Goal: Information Seeking & Learning: Learn about a topic

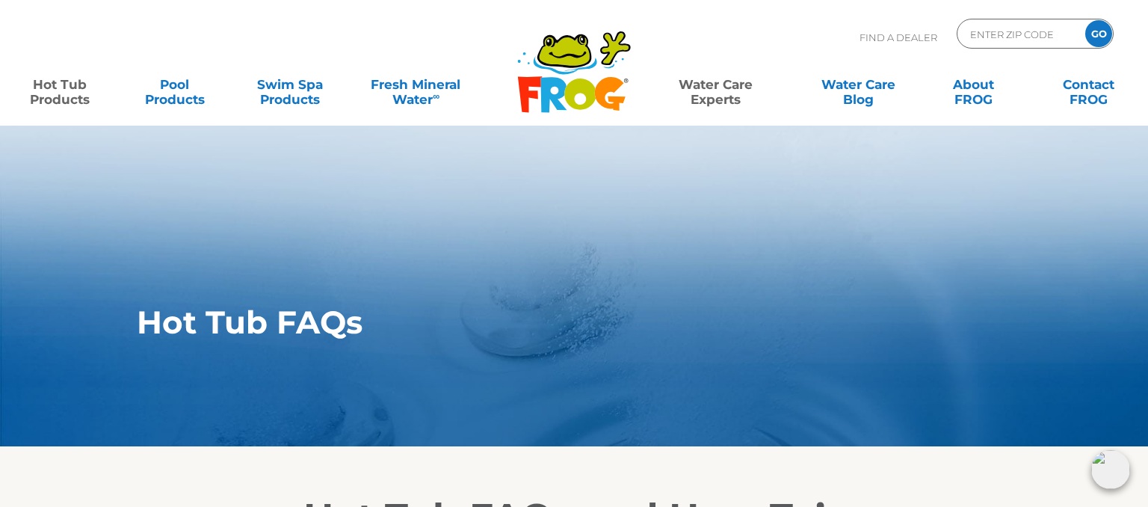
click at [46, 83] on link "Hot Tub Products" at bounding box center [60, 85] width 90 height 30
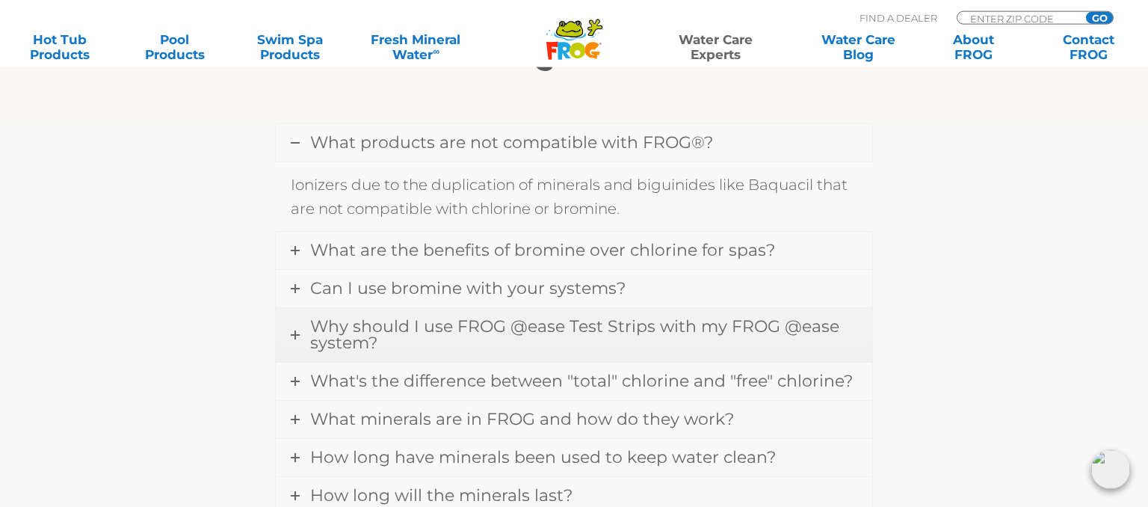
scroll to position [473, 0]
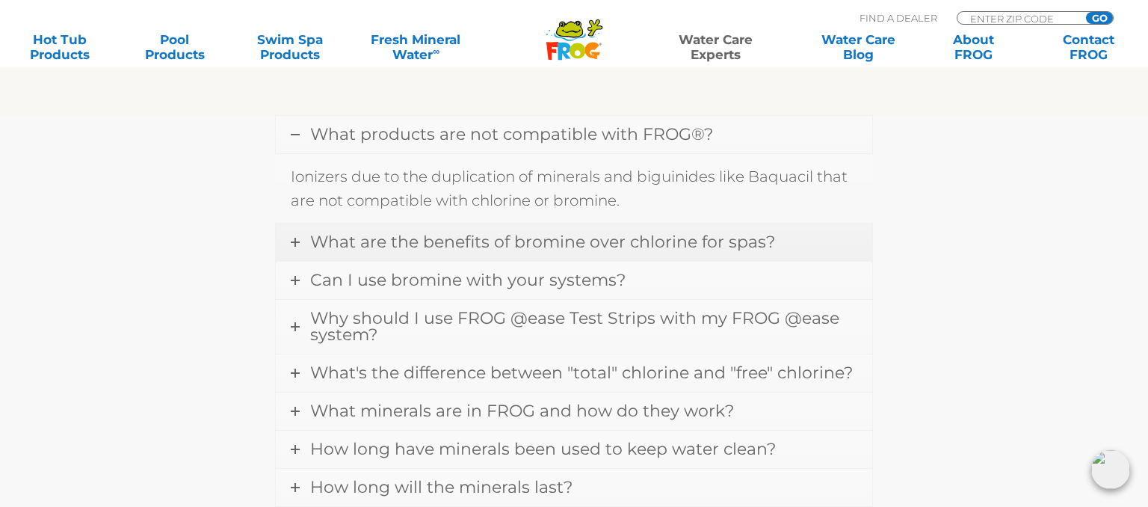
click at [295, 241] on icon at bounding box center [295, 242] width 9 height 9
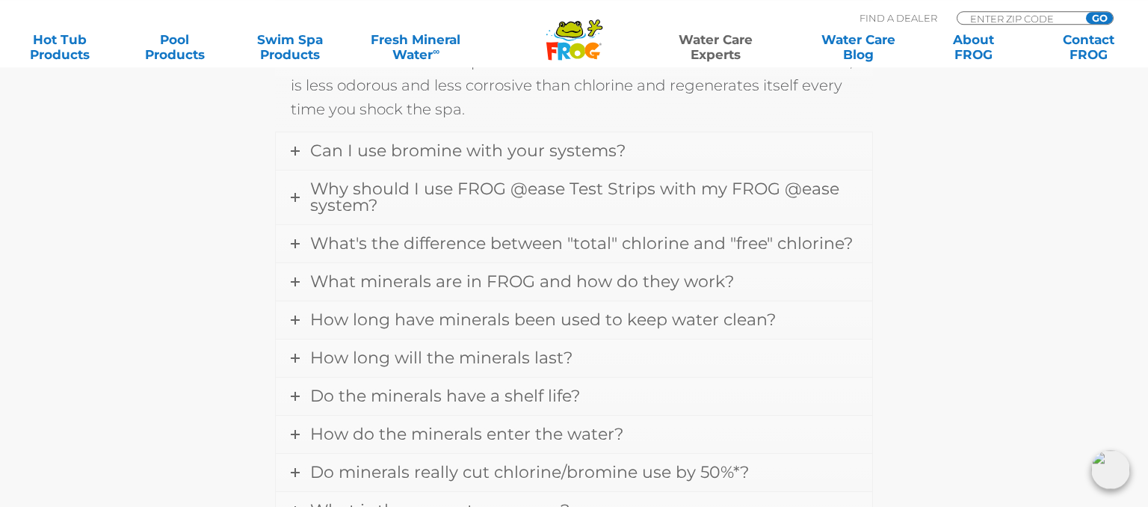
scroll to position [631, 0]
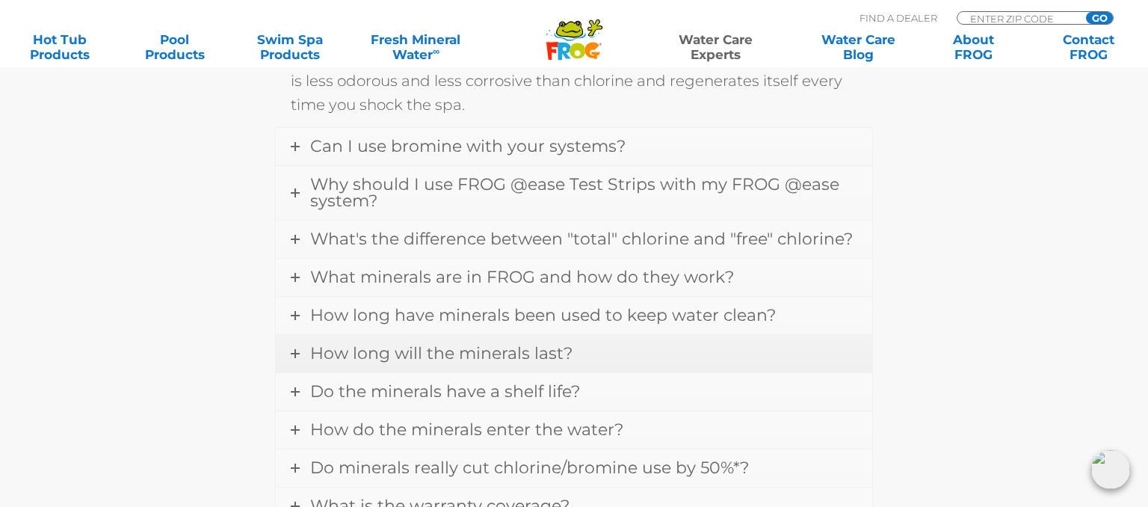
click at [298, 349] on icon at bounding box center [295, 353] width 9 height 9
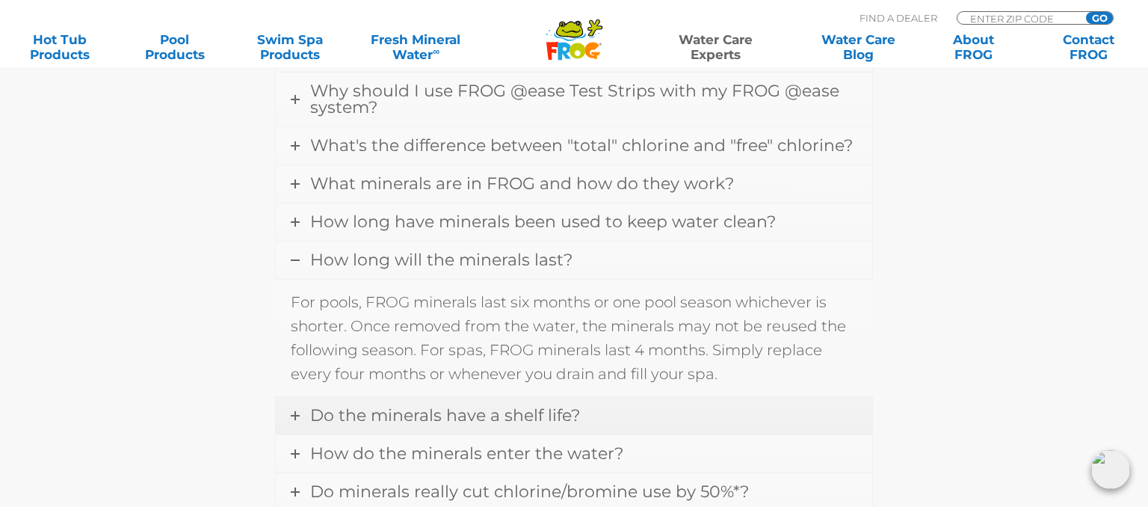
scroll to position [710, 0]
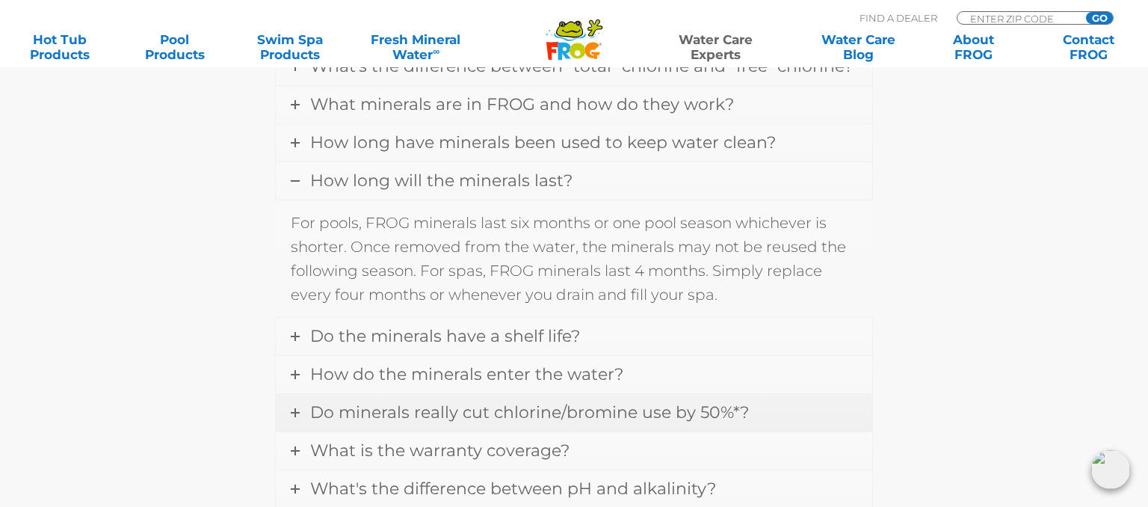
click at [294, 408] on icon at bounding box center [295, 412] width 9 height 9
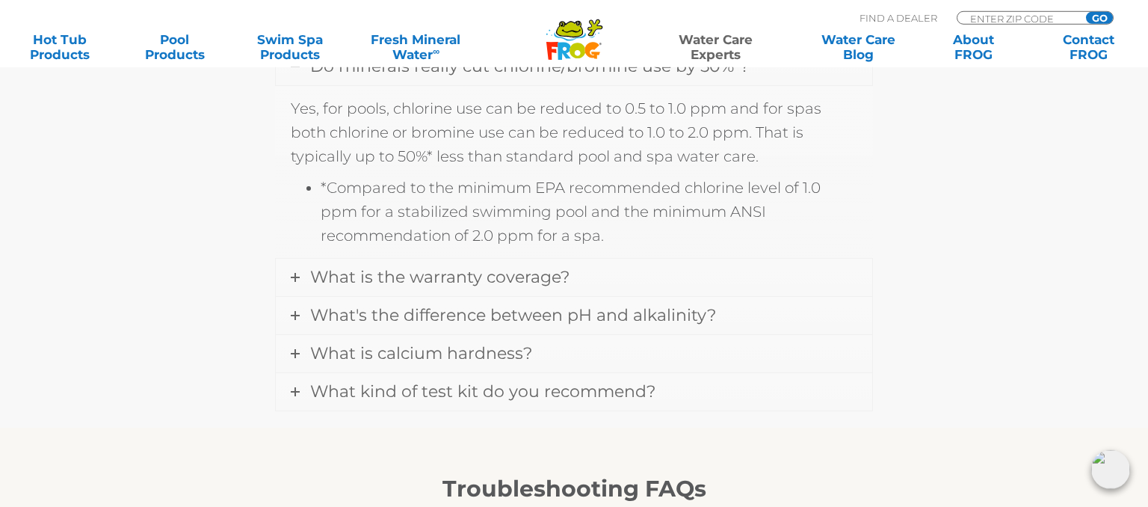
scroll to position [947, 0]
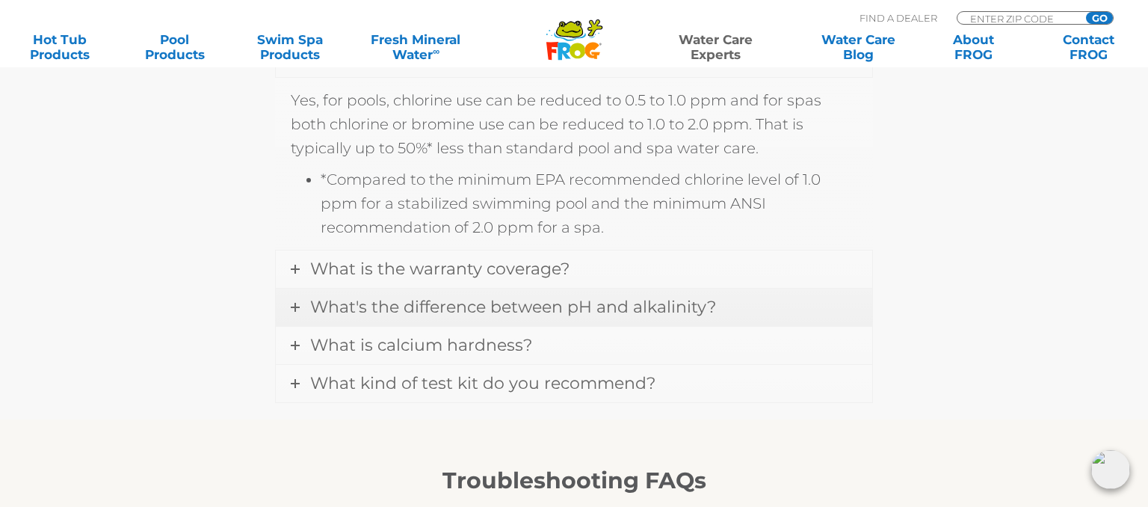
click at [295, 305] on icon at bounding box center [295, 307] width 9 height 9
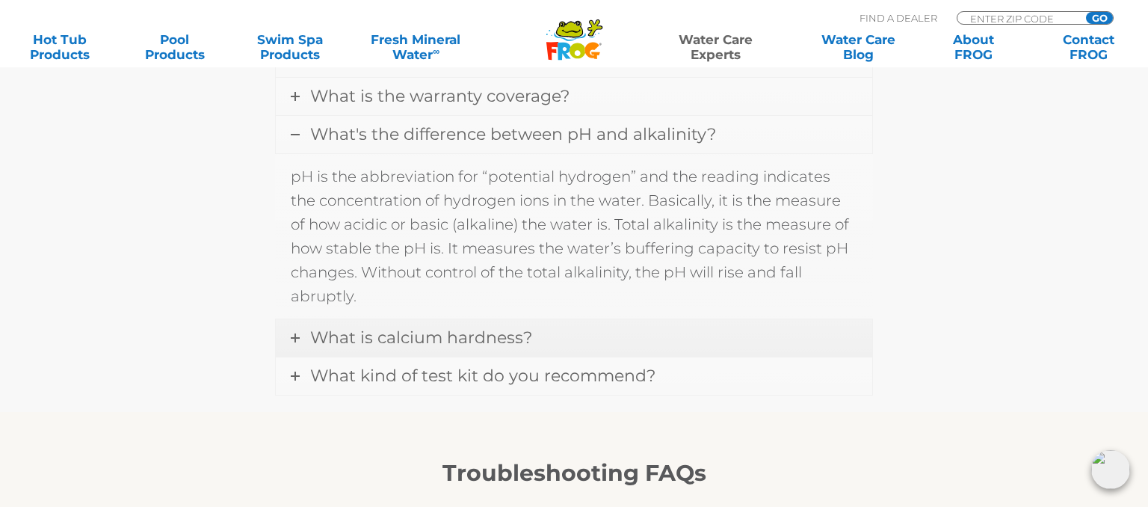
click at [295, 337] on link "What is calcium hardness?" at bounding box center [574, 337] width 597 height 37
